Goal: Task Accomplishment & Management: Complete application form

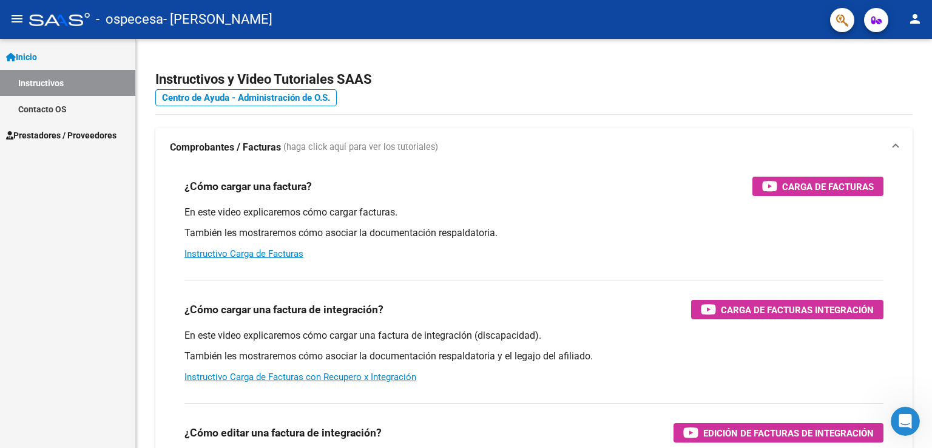
click at [61, 109] on link "Contacto OS" at bounding box center [67, 109] width 135 height 26
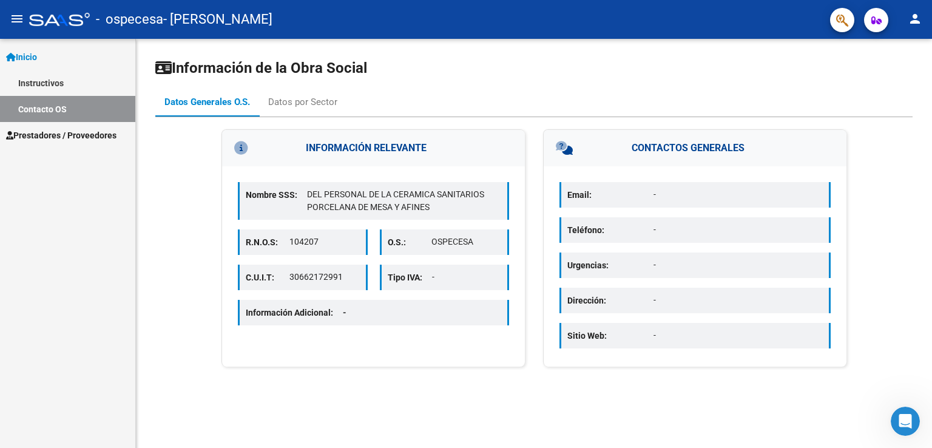
click at [48, 137] on span "Prestadores / Proveedores" at bounding box center [61, 135] width 110 height 13
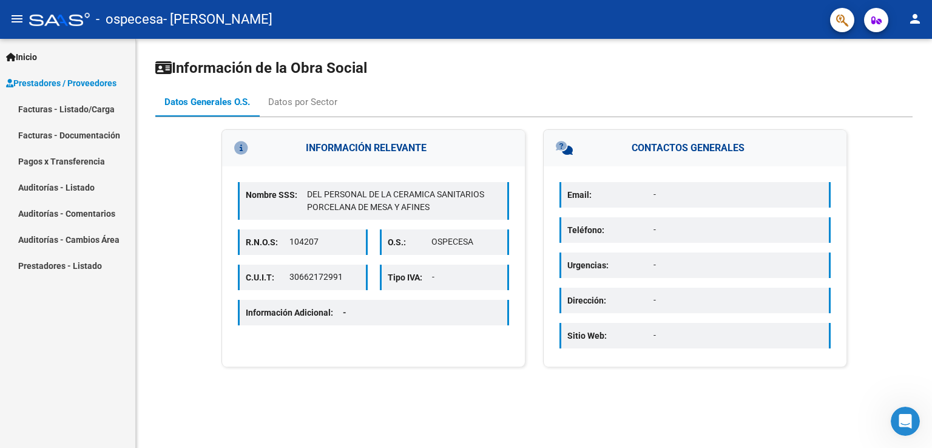
click at [81, 166] on link "Pagos x Transferencia" at bounding box center [67, 161] width 135 height 26
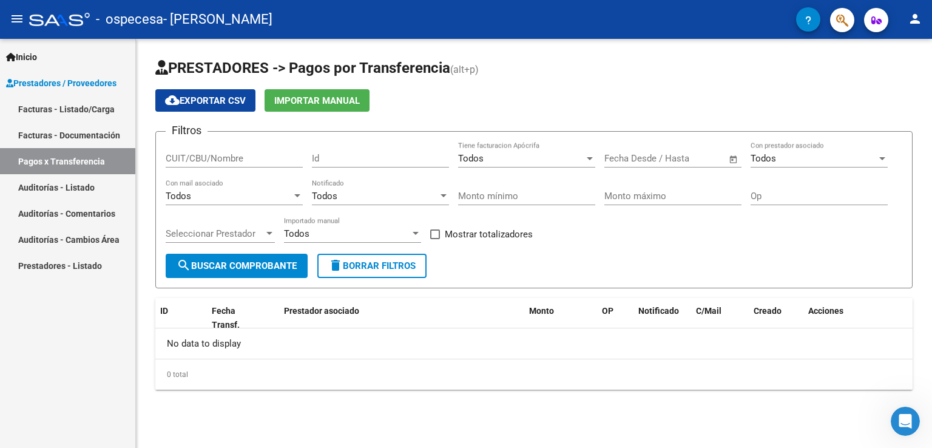
click at [57, 107] on link "Facturas - Listado/Carga" at bounding box center [67, 109] width 135 height 26
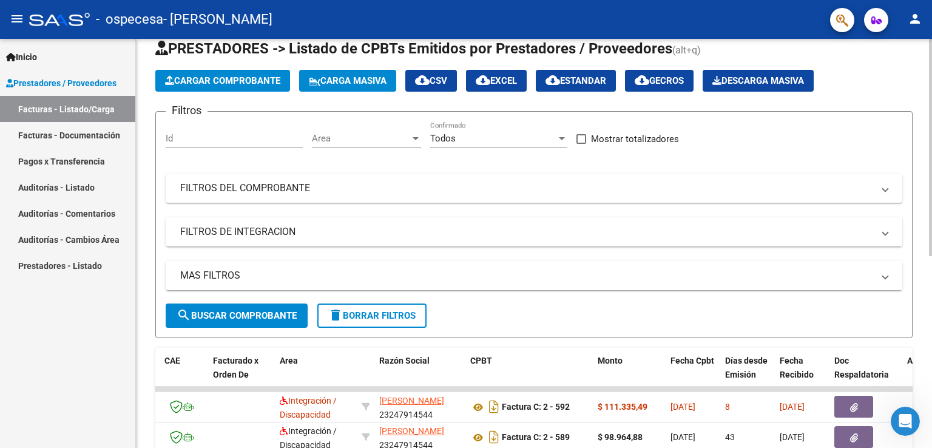
scroll to position [61, 0]
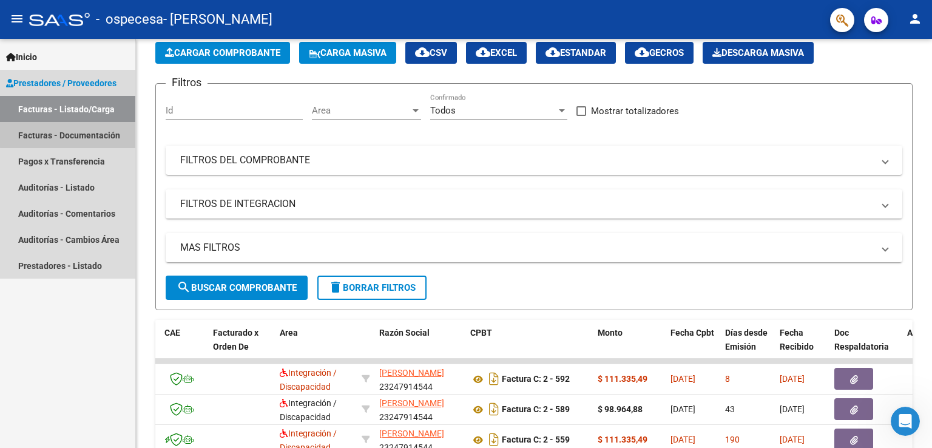
click at [92, 133] on link "Facturas - Documentación" at bounding box center [67, 135] width 135 height 26
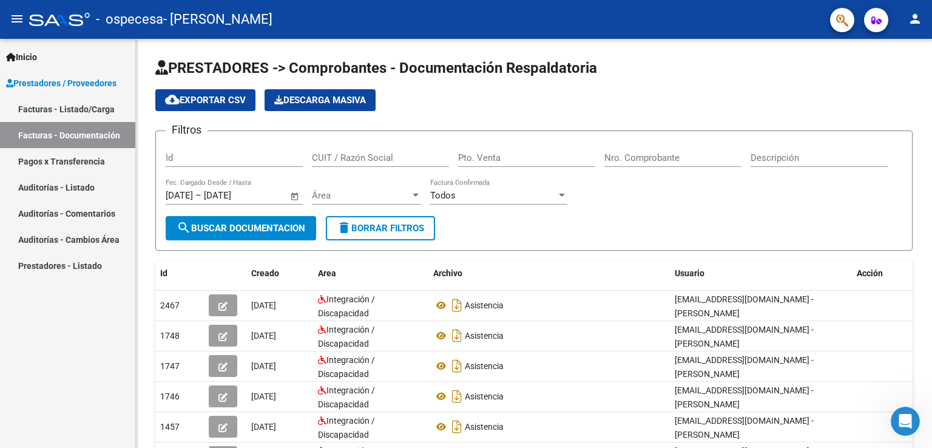
click at [60, 81] on span "Prestadores / Proveedores" at bounding box center [61, 82] width 110 height 13
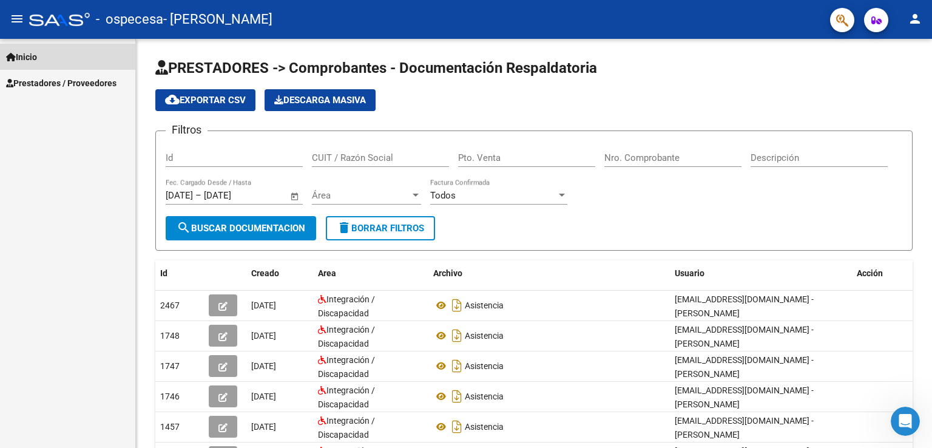
click at [33, 55] on span "Inicio" at bounding box center [21, 56] width 31 height 13
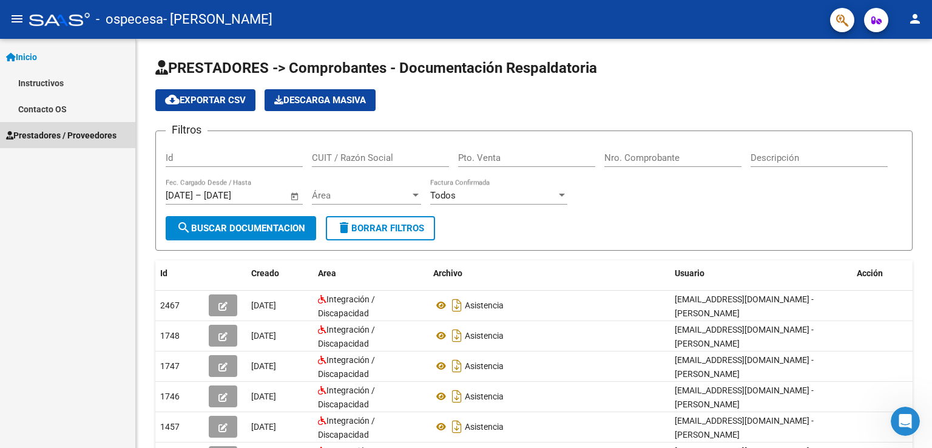
click at [52, 134] on span "Prestadores / Proveedores" at bounding box center [61, 135] width 110 height 13
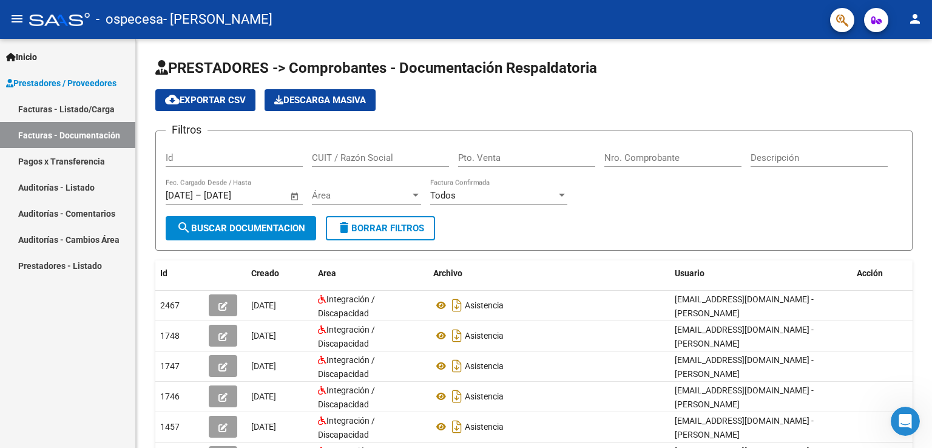
click at [75, 110] on link "Facturas - Listado/Carga" at bounding box center [67, 109] width 135 height 26
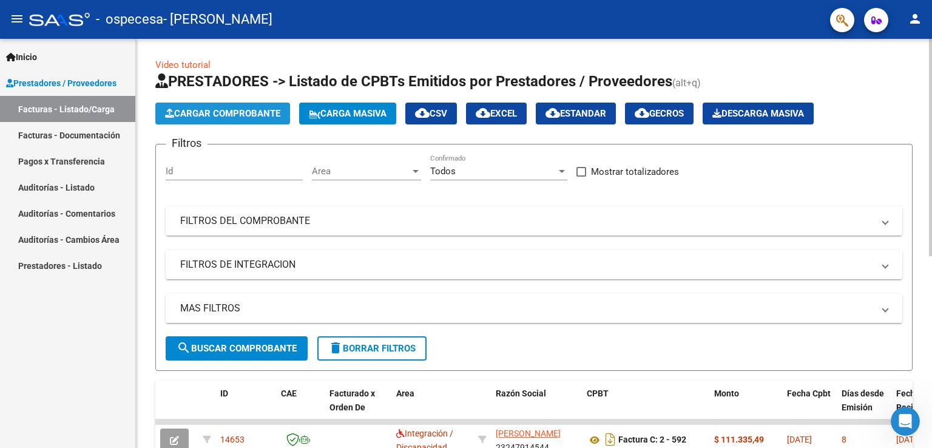
click at [257, 112] on span "Cargar Comprobante" at bounding box center [222, 113] width 115 height 11
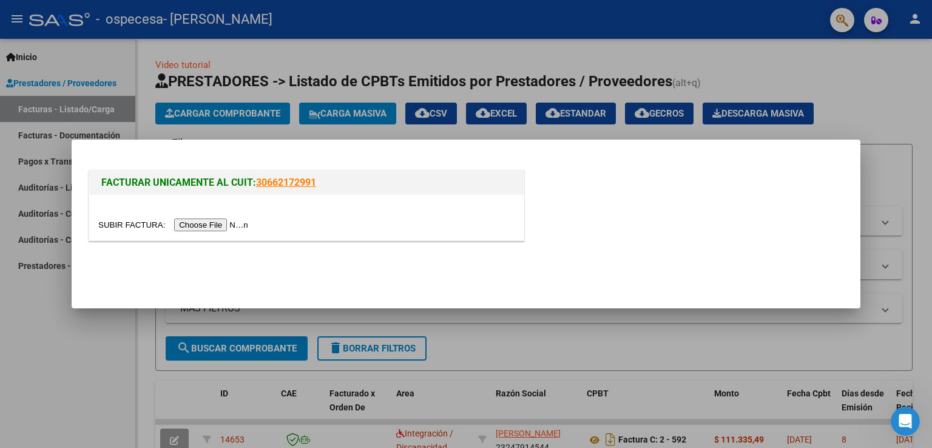
click at [223, 223] on input "file" at bounding box center [175, 224] width 154 height 13
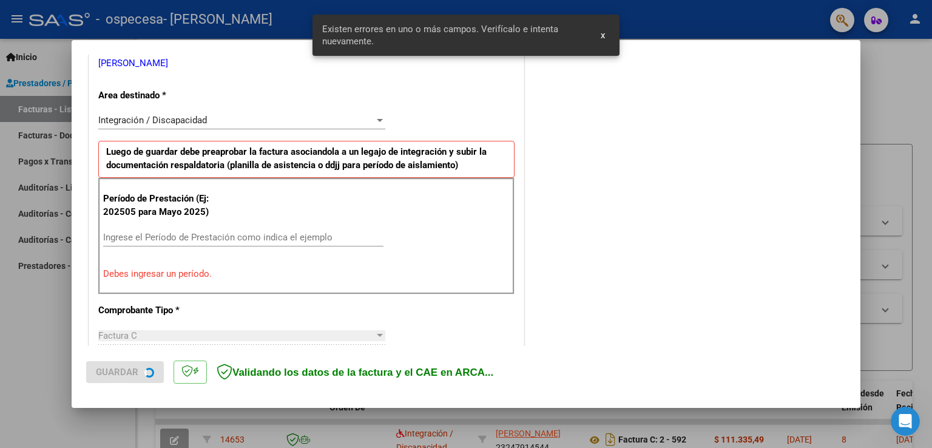
scroll to position [253, 0]
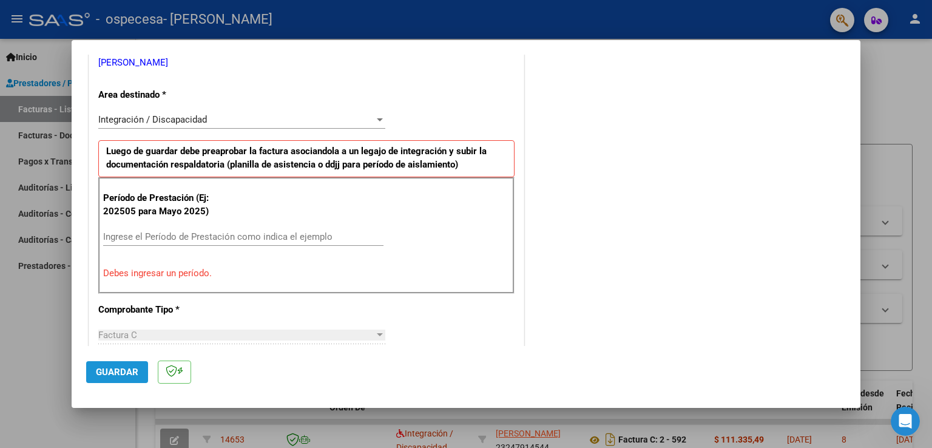
drag, startPoint x: 118, startPoint y: 371, endPoint x: 148, endPoint y: 370, distance: 29.8
click at [119, 371] on span "Guardar" at bounding box center [117, 372] width 42 height 11
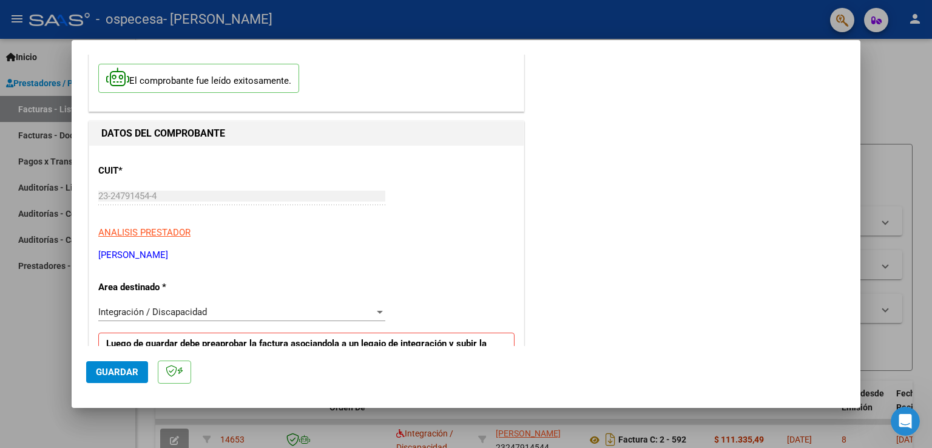
scroll to position [121, 0]
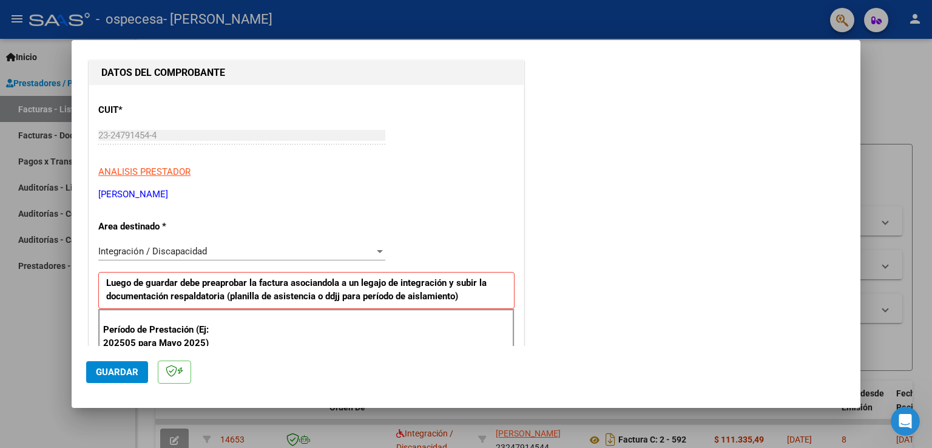
click at [377, 250] on div at bounding box center [380, 251] width 6 height 3
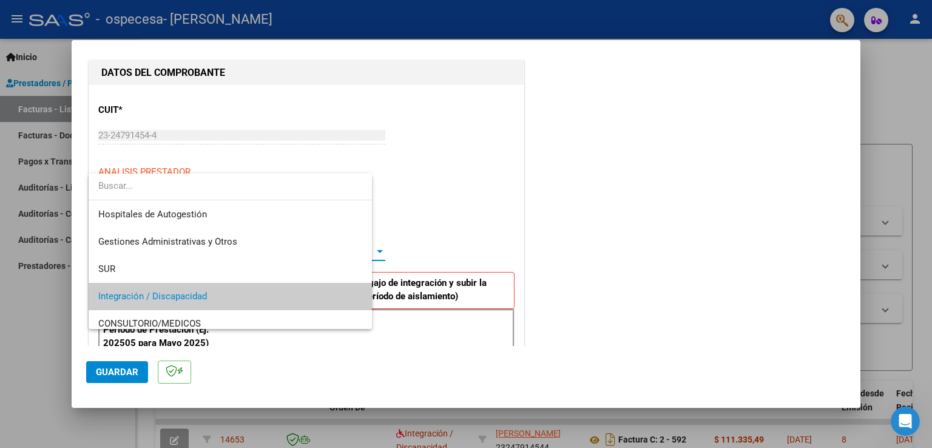
scroll to position [45, 0]
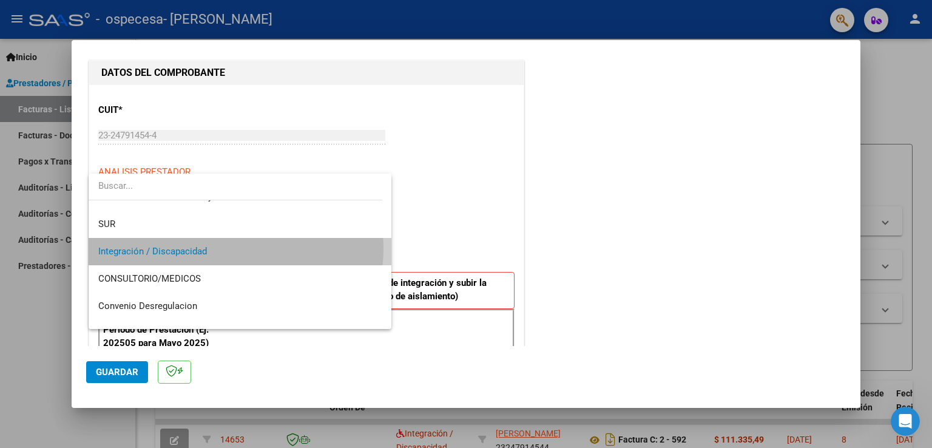
click at [225, 248] on span "Integración / Discapacidad" at bounding box center [240, 251] width 284 height 27
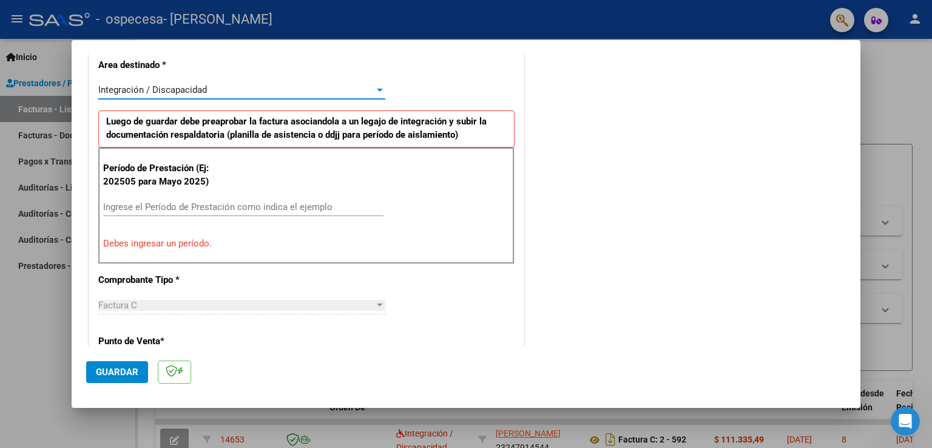
scroll to position [303, 0]
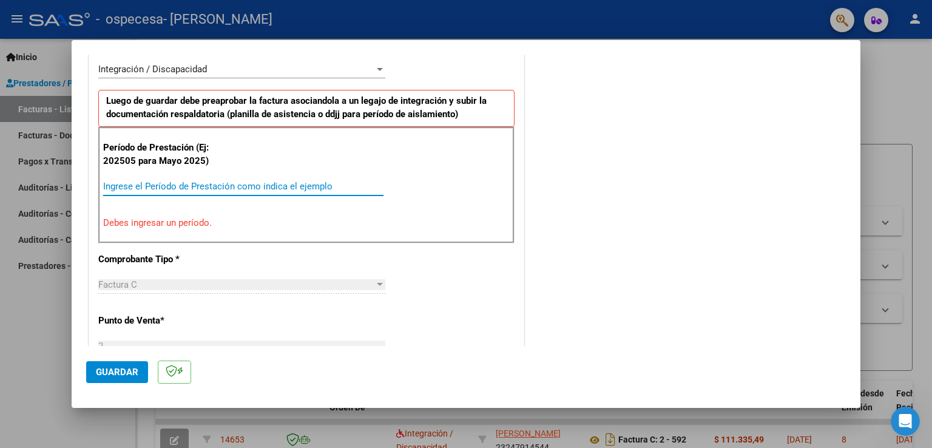
click at [168, 184] on input "Ingrese el Período de Prestación como indica el ejemplo" at bounding box center [243, 186] width 280 height 11
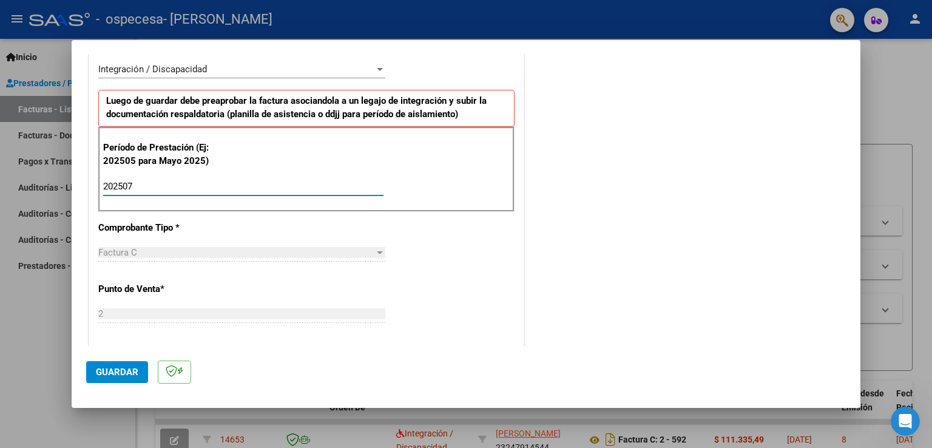
type input "202507"
click at [124, 371] on span "Guardar" at bounding box center [117, 372] width 42 height 11
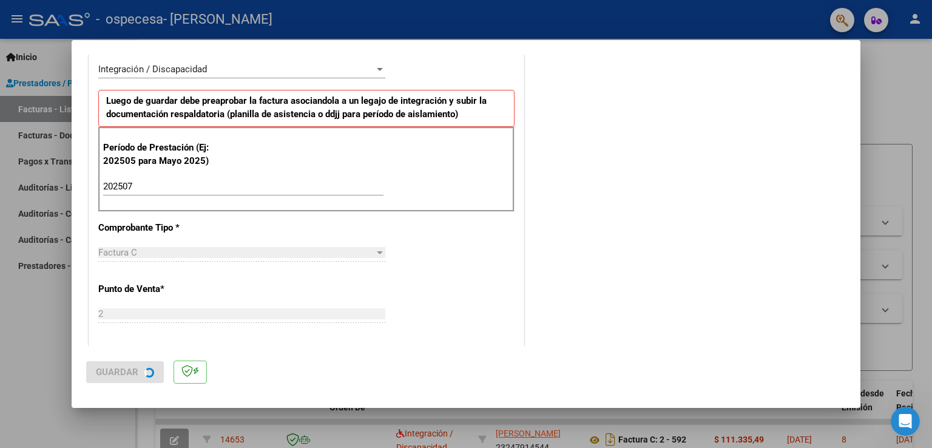
scroll to position [0, 0]
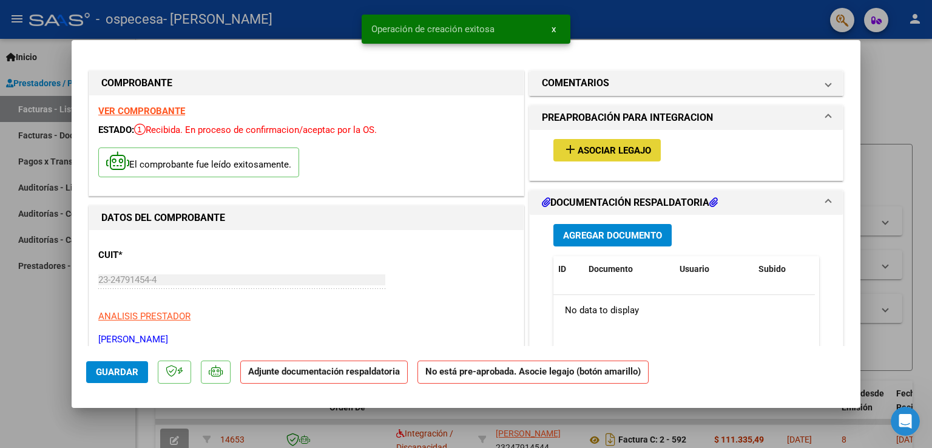
click at [603, 150] on span "Asociar Legajo" at bounding box center [614, 150] width 73 height 11
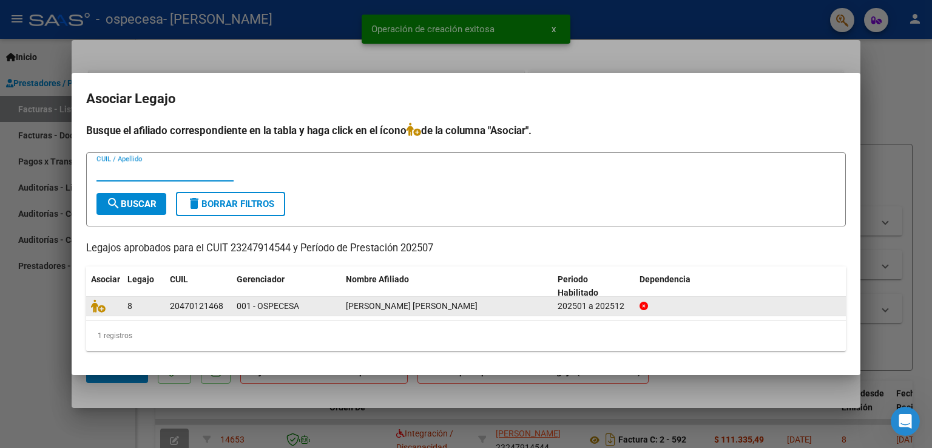
click at [427, 306] on span "[PERSON_NAME] [PERSON_NAME]" at bounding box center [412, 306] width 132 height 10
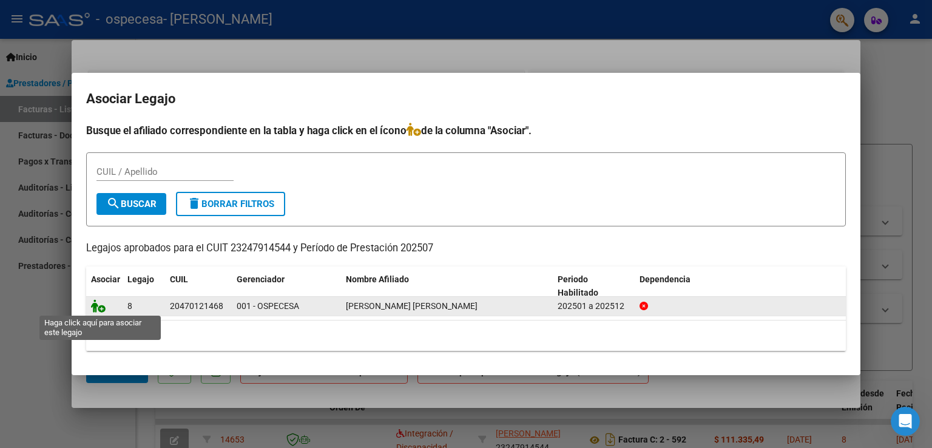
click at [95, 306] on icon at bounding box center [98, 305] width 15 height 13
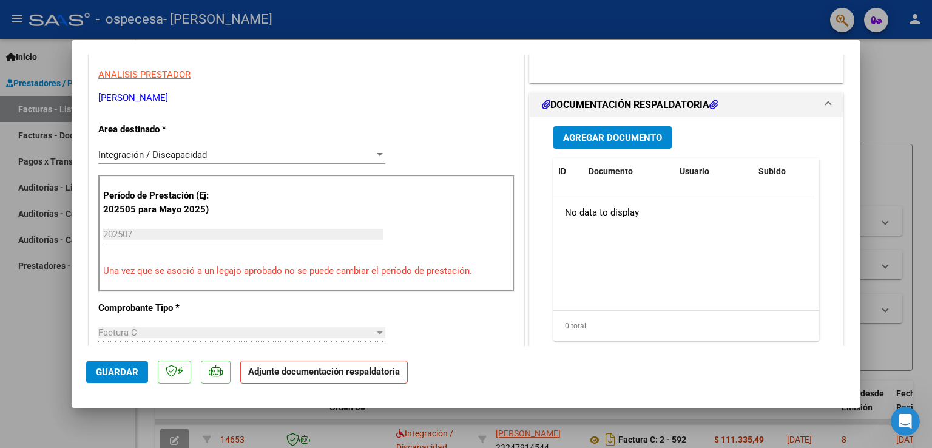
scroll to position [243, 0]
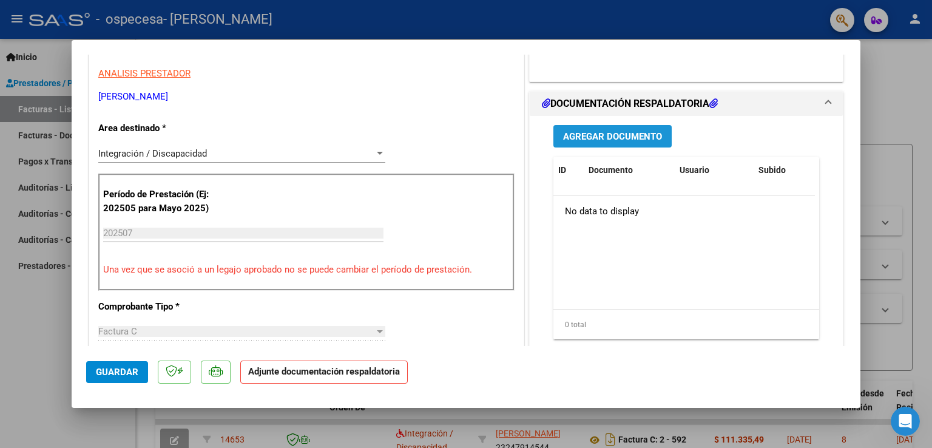
click at [602, 134] on span "Agregar Documento" at bounding box center [612, 136] width 99 height 11
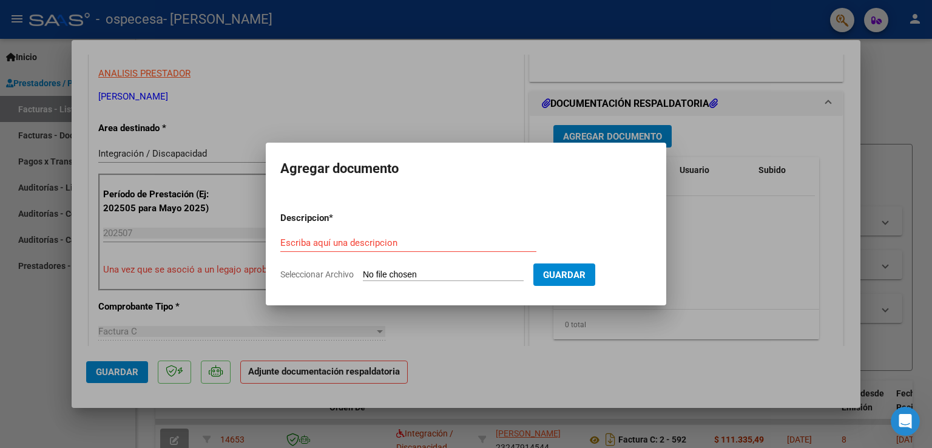
click at [388, 271] on input "Seleccionar Archivo" at bounding box center [443, 275] width 161 height 12
type input "C:\fakepath\ASISTENCIA [DATE].pdf"
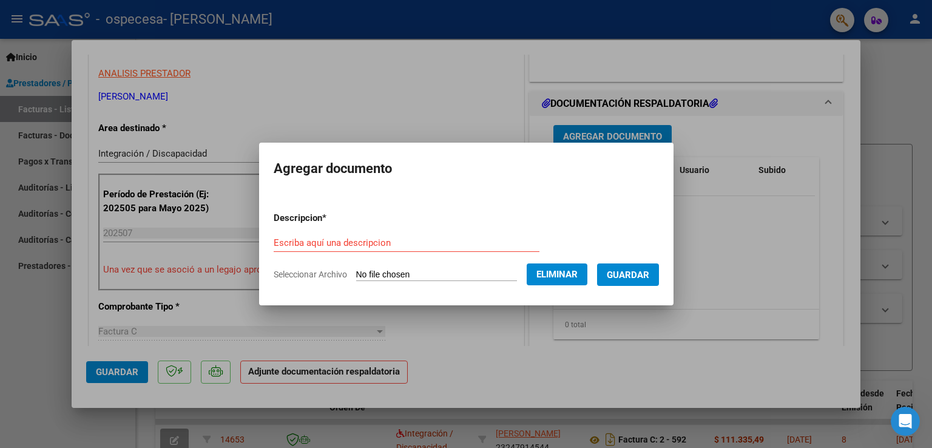
drag, startPoint x: 626, startPoint y: 271, endPoint x: 646, endPoint y: 293, distance: 30.1
click at [627, 271] on span "Guardar" at bounding box center [628, 274] width 42 height 11
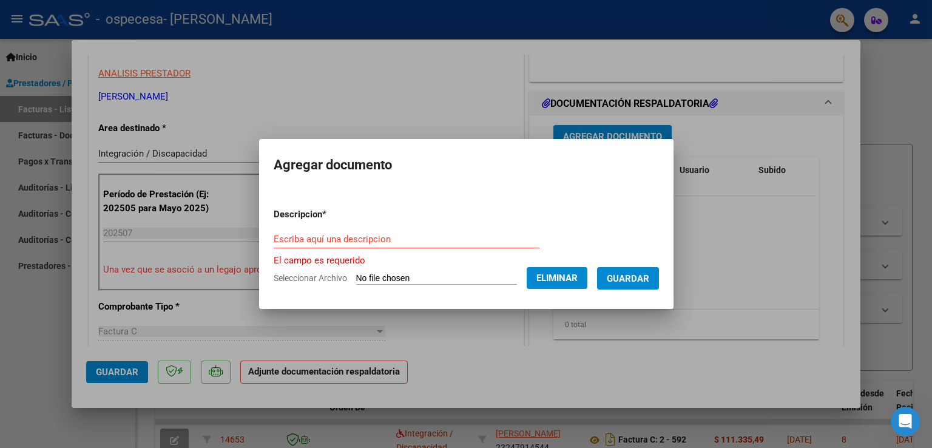
click at [337, 241] on input "Escriba aquí una descripcion" at bounding box center [407, 239] width 266 height 11
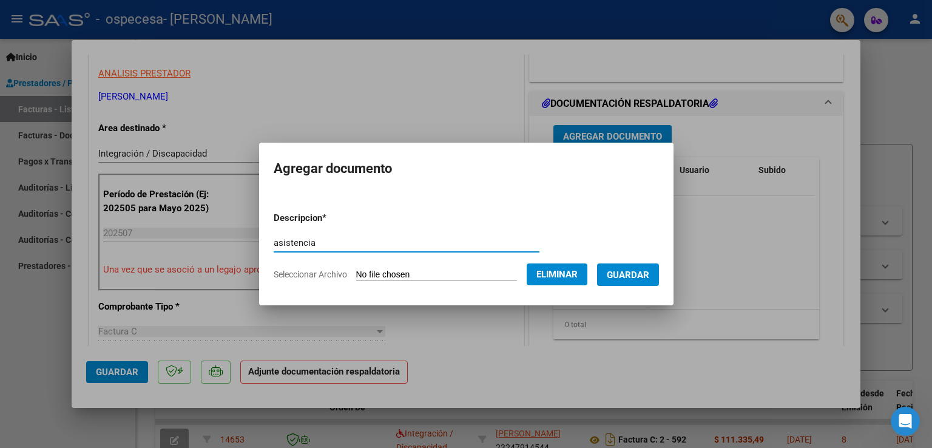
type input "asistencia"
drag, startPoint x: 631, startPoint y: 275, endPoint x: 650, endPoint y: 292, distance: 24.9
click at [632, 275] on span "Guardar" at bounding box center [628, 274] width 42 height 11
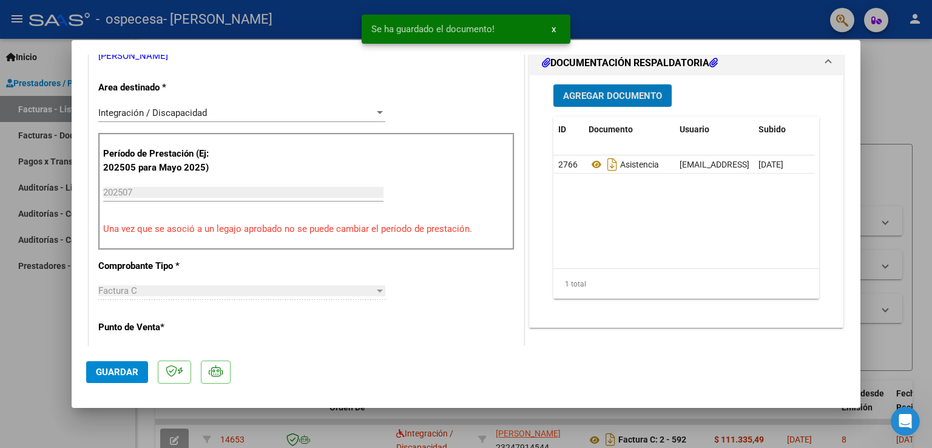
scroll to position [303, 0]
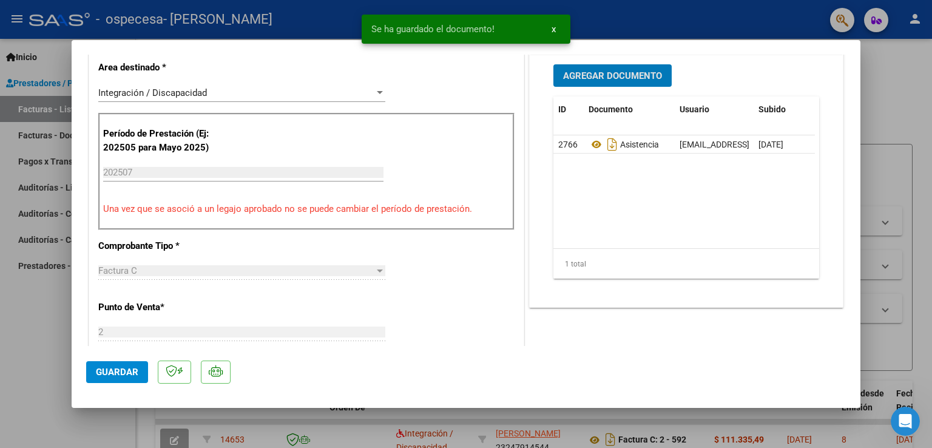
click at [122, 373] on span "Guardar" at bounding box center [117, 372] width 42 height 11
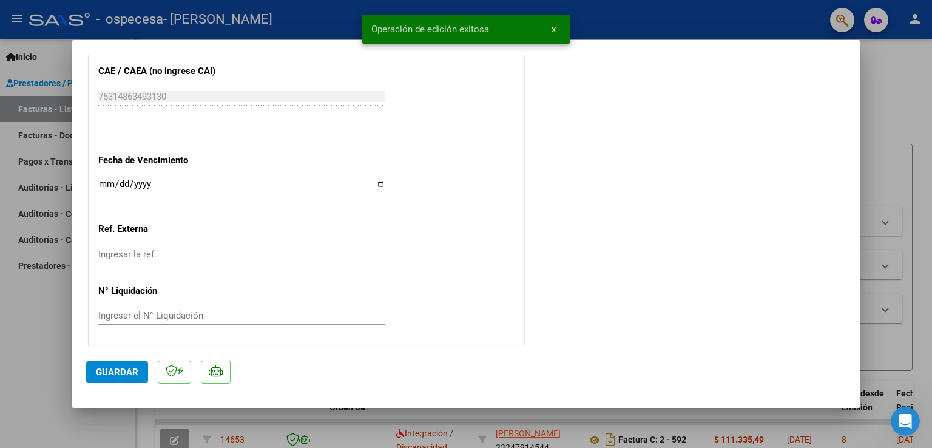
scroll to position [794, 0]
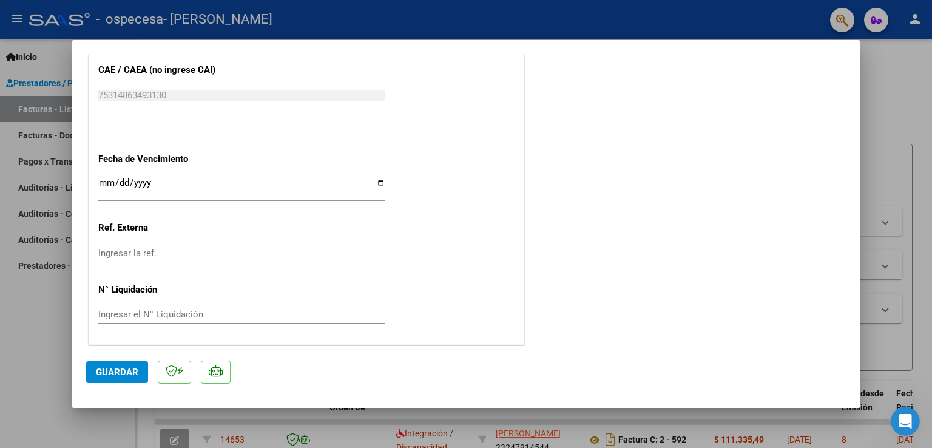
click at [919, 90] on div at bounding box center [466, 224] width 932 height 448
type input "$ 0,00"
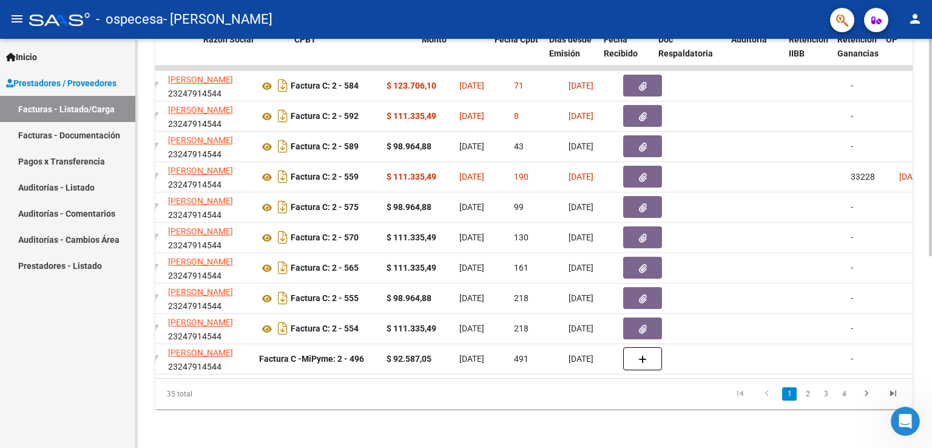
scroll to position [0, 150]
